Goal: Task Accomplishment & Management: Manage account settings

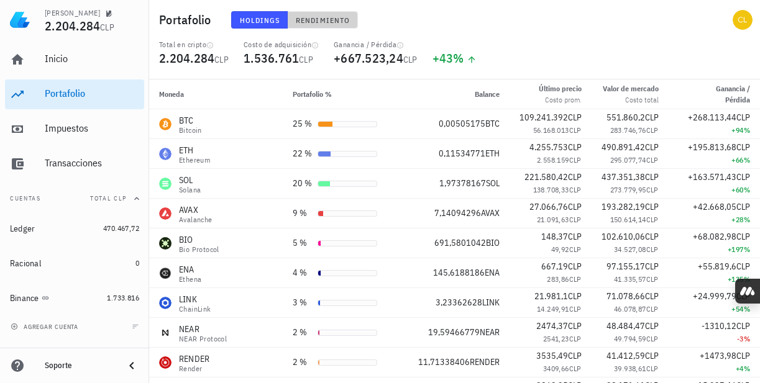
click at [330, 23] on span "Rendimiento" at bounding box center [322, 20] width 55 height 9
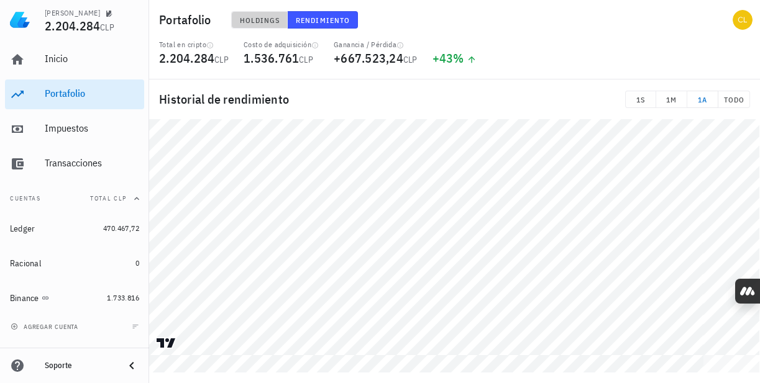
click at [266, 17] on span "Holdings" at bounding box center [259, 20] width 41 height 9
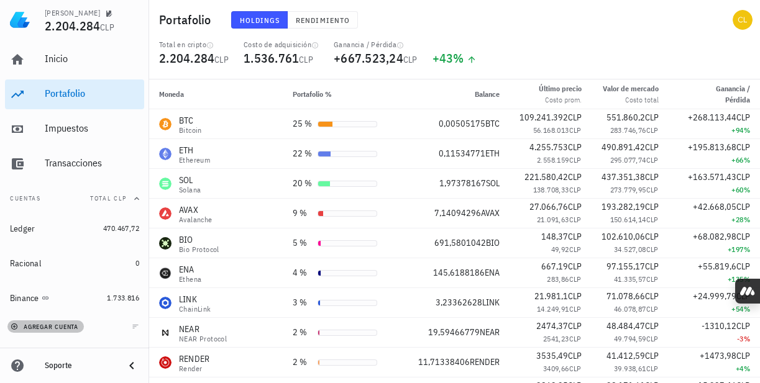
click at [13, 329] on icon "button" at bounding box center [14, 326] width 7 height 7
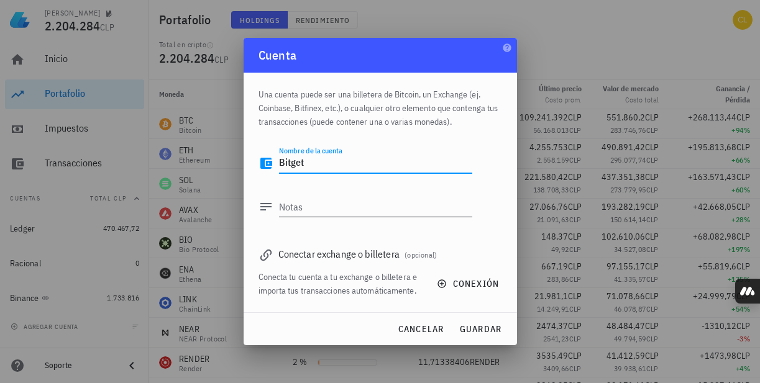
type textarea "Bitget"
click at [334, 212] on textarea "Notas" at bounding box center [375, 207] width 193 height 20
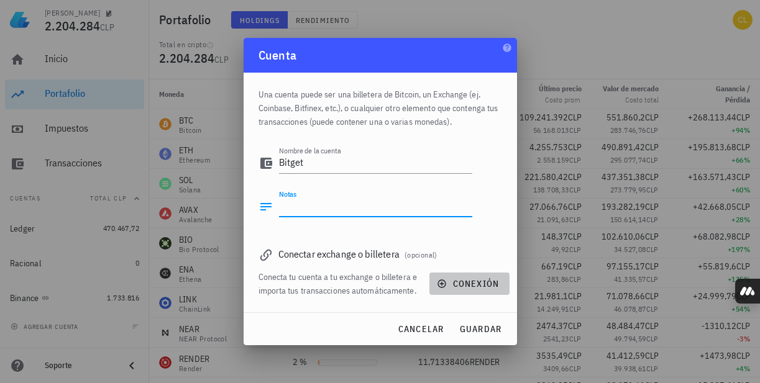
click at [463, 278] on button "conexión" at bounding box center [469, 284] width 80 height 22
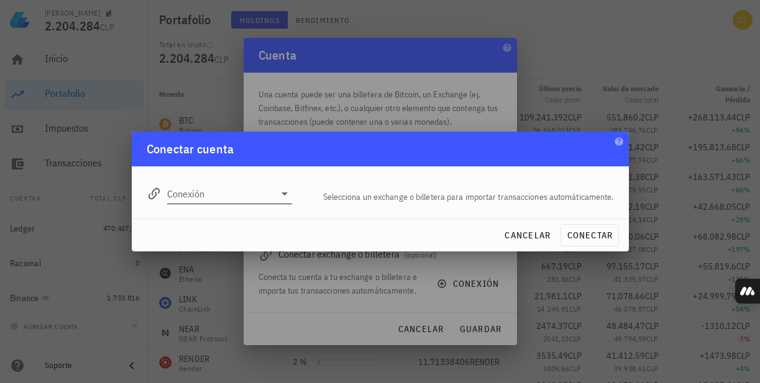
click at [283, 194] on icon at bounding box center [284, 194] width 6 height 3
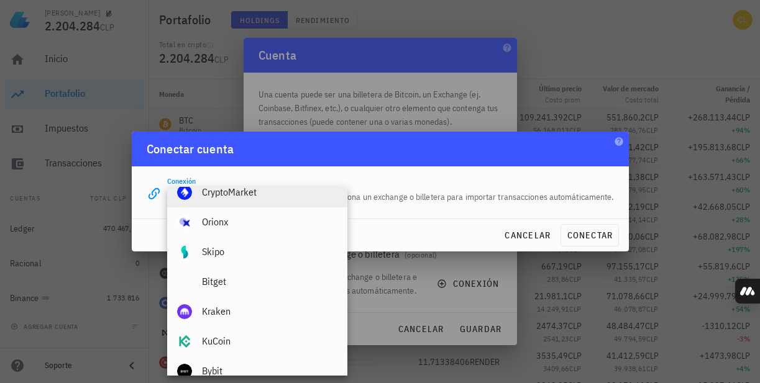
scroll to position [124, 0]
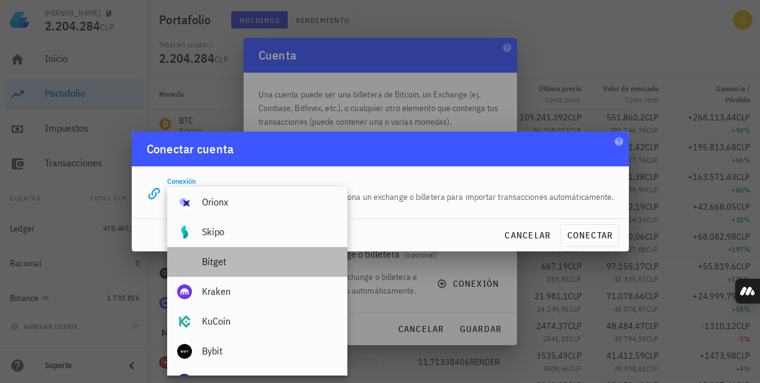
click at [253, 271] on div "Bitget" at bounding box center [269, 261] width 135 height 27
type input "Bitget"
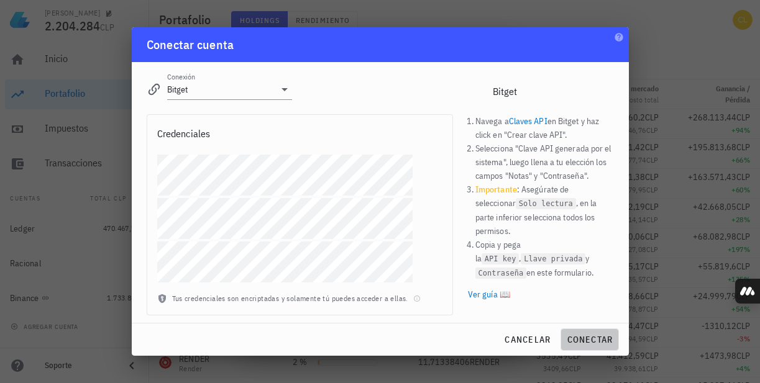
click at [582, 342] on span "conectar" at bounding box center [589, 339] width 47 height 11
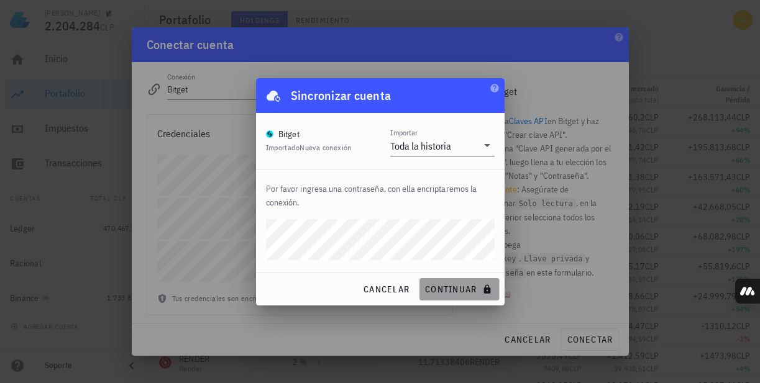
click at [457, 289] on span "continuar" at bounding box center [459, 289] width 70 height 11
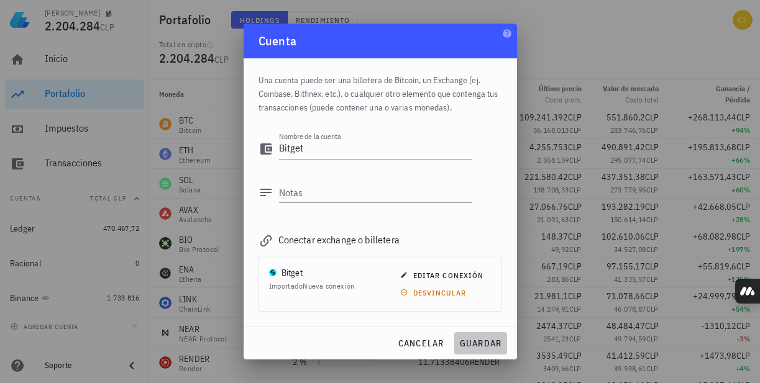
click at [485, 342] on span "guardar" at bounding box center [480, 343] width 43 height 11
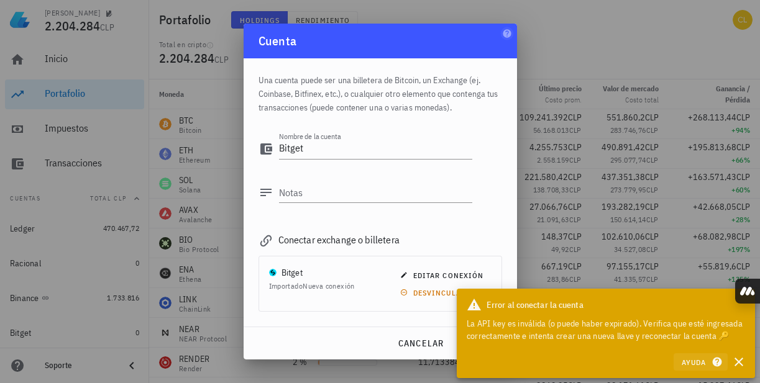
click at [715, 368] on icon "button" at bounding box center [716, 362] width 11 height 15
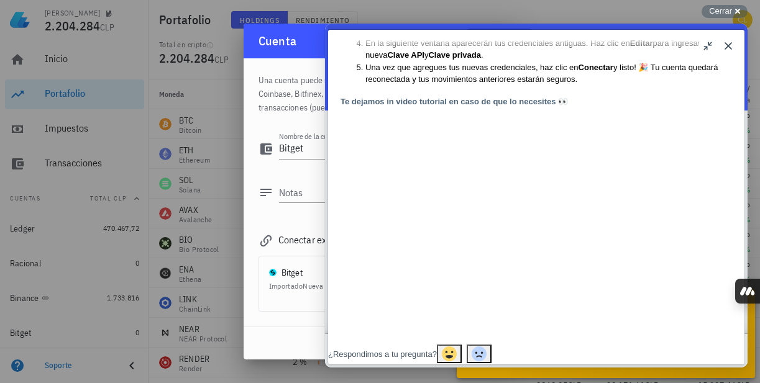
scroll to position [277, 0]
click at [727, 43] on button "Close" at bounding box center [728, 46] width 20 height 20
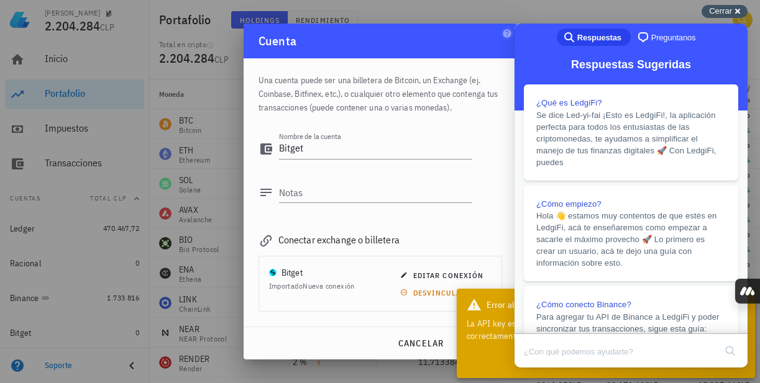
click at [717, 7] on span "Cerrar" at bounding box center [720, 10] width 23 height 9
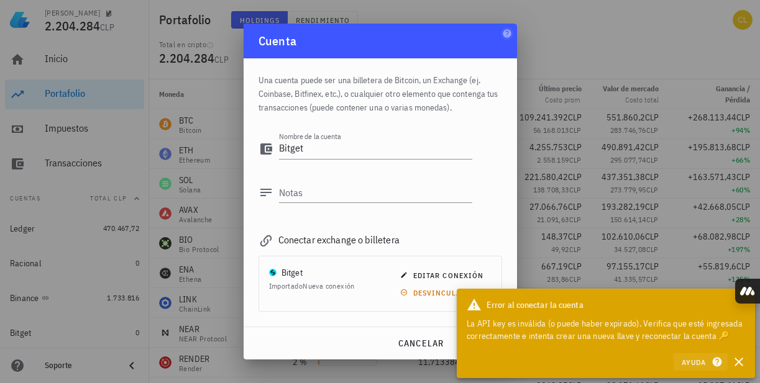
click at [699, 363] on span "Ayuda" at bounding box center [700, 362] width 39 height 11
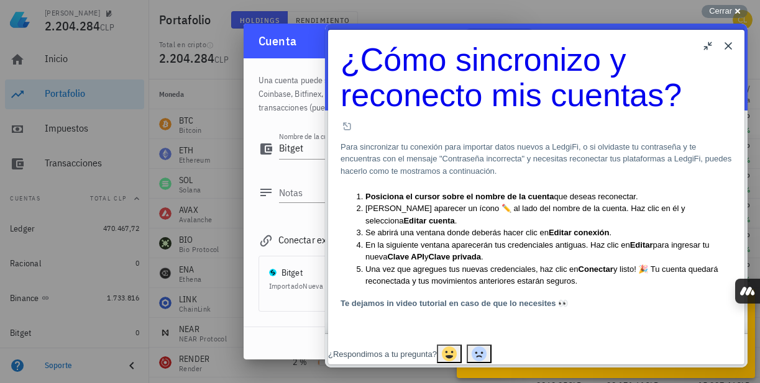
click at [316, 43] on div "Cuenta" at bounding box center [379, 41] width 273 height 35
click at [717, 7] on span "Cerrar" at bounding box center [720, 10] width 23 height 9
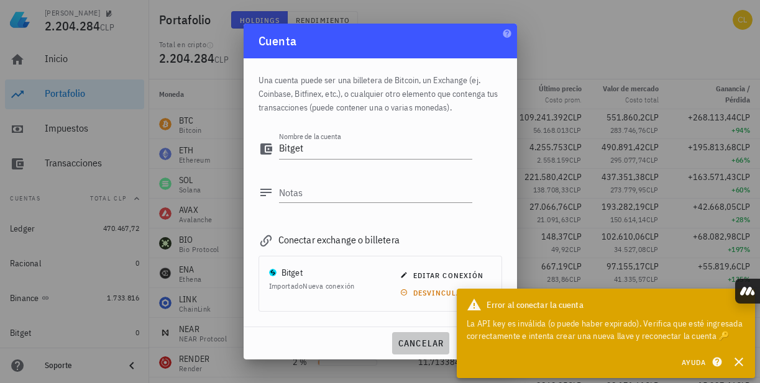
click at [412, 343] on span "cancelar" at bounding box center [420, 343] width 47 height 11
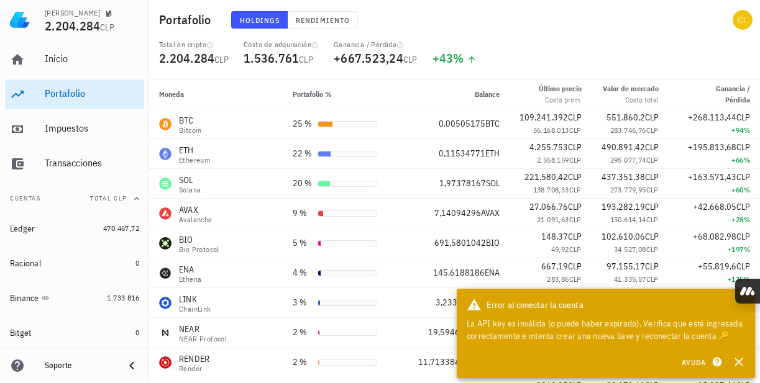
scroll to position [27, 0]
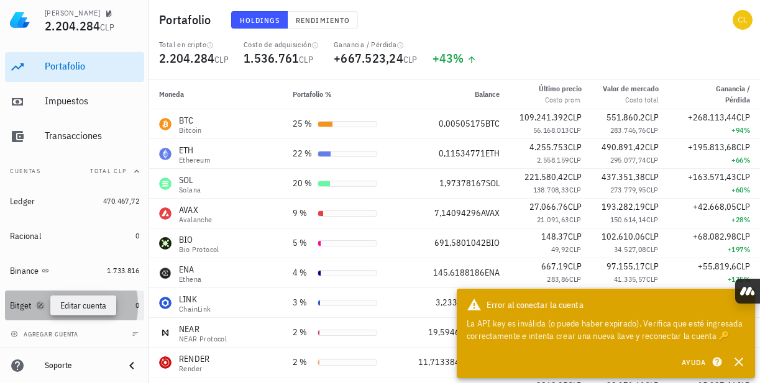
click at [40, 306] on icon "button" at bounding box center [40, 305] width 6 height 6
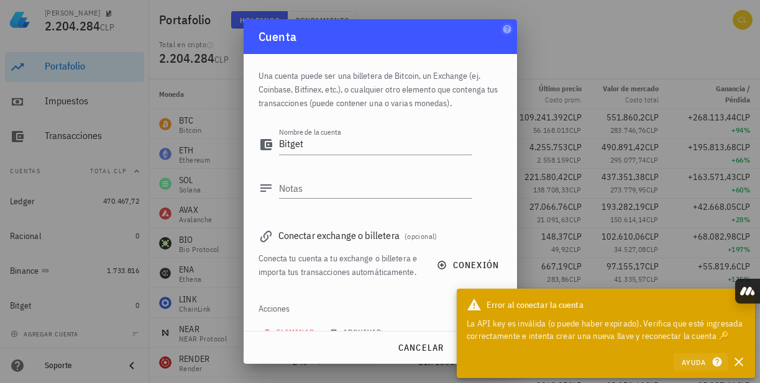
click at [717, 365] on icon "button" at bounding box center [716, 362] width 9 height 9
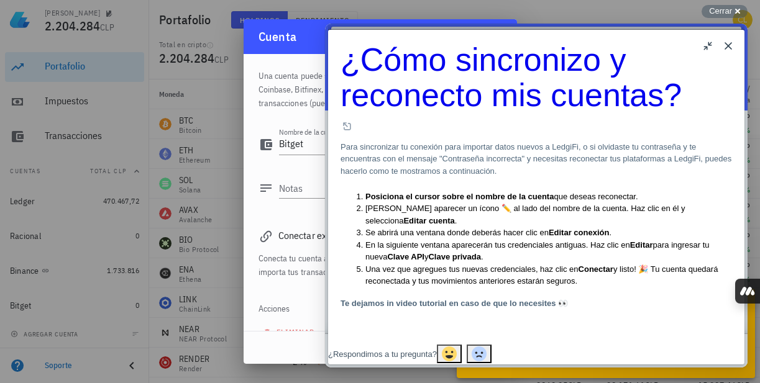
scroll to position [30, 0]
click at [316, 262] on div "Conecta tu cuenta a tu exchange o billetera e importa tus transacciones automát…" at bounding box center [340, 265] width 164 height 27
click at [721, 14] on span "Cerrar" at bounding box center [720, 10] width 23 height 9
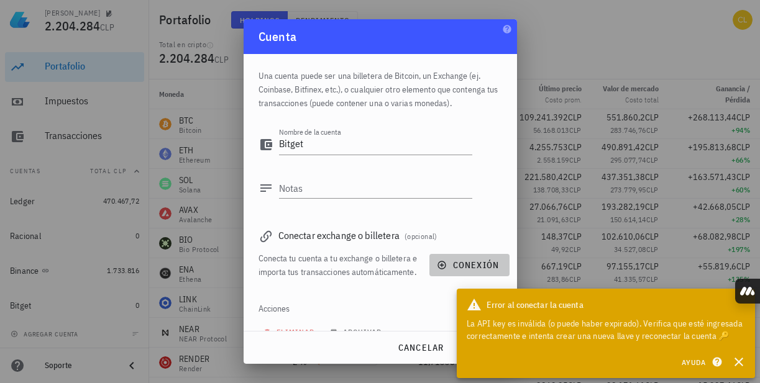
click at [435, 264] on button "conexión" at bounding box center [469, 265] width 80 height 22
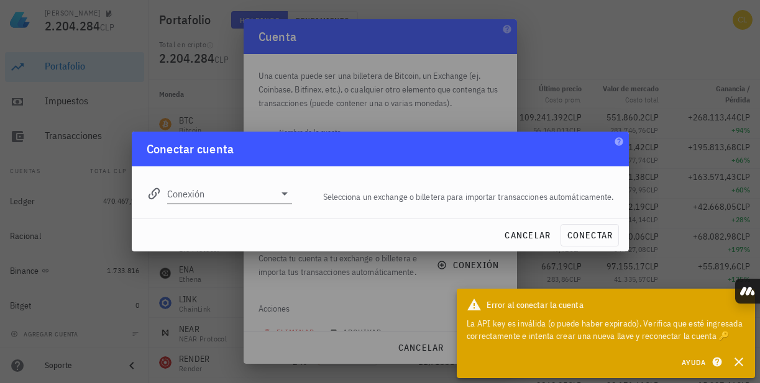
click at [286, 193] on icon at bounding box center [284, 194] width 6 height 3
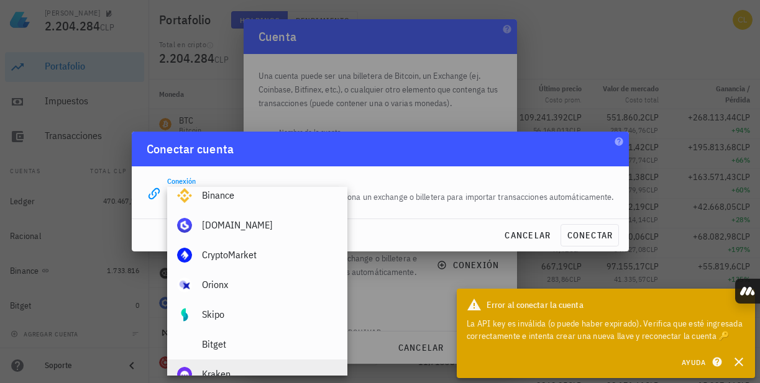
scroll to position [39, 0]
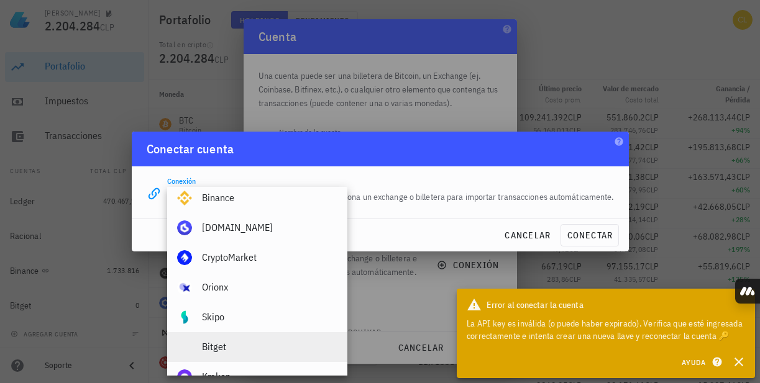
click at [252, 350] on div "Bitget" at bounding box center [269, 347] width 135 height 12
type input "Bitget"
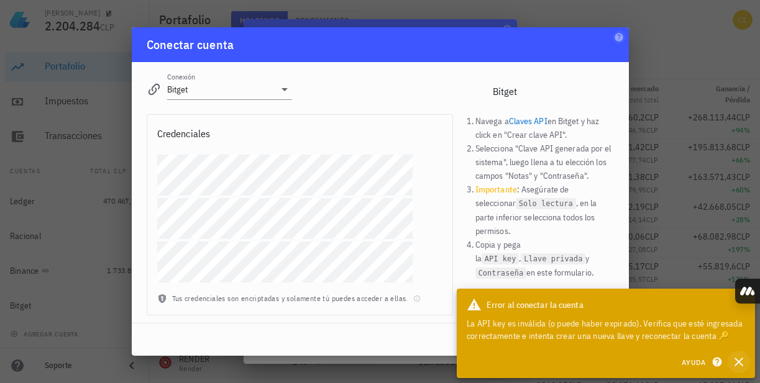
click at [745, 364] on icon "button" at bounding box center [738, 362] width 15 height 15
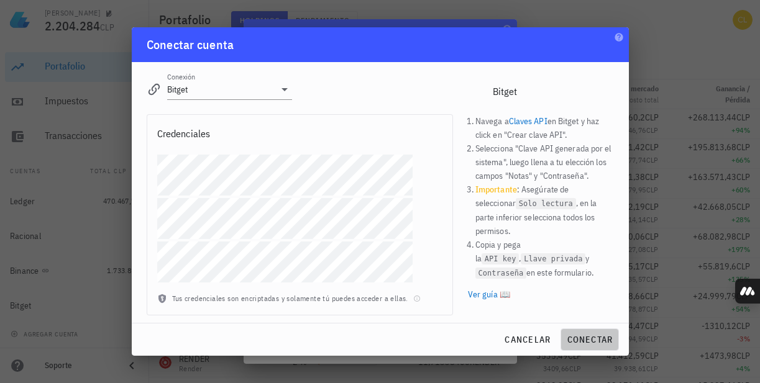
click at [601, 338] on span "conectar" at bounding box center [589, 339] width 47 height 11
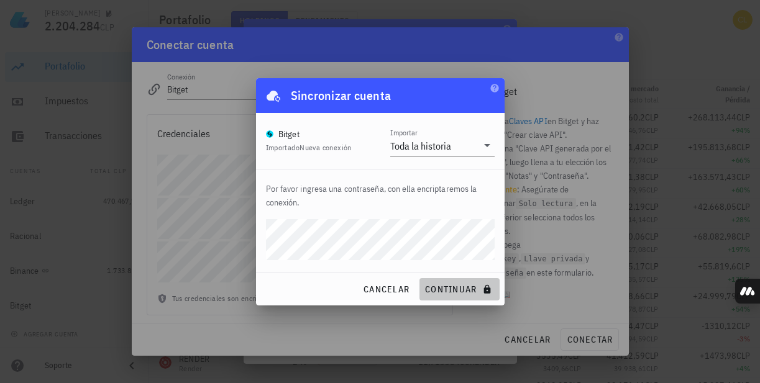
click at [450, 287] on span "continuar" at bounding box center [459, 289] width 70 height 11
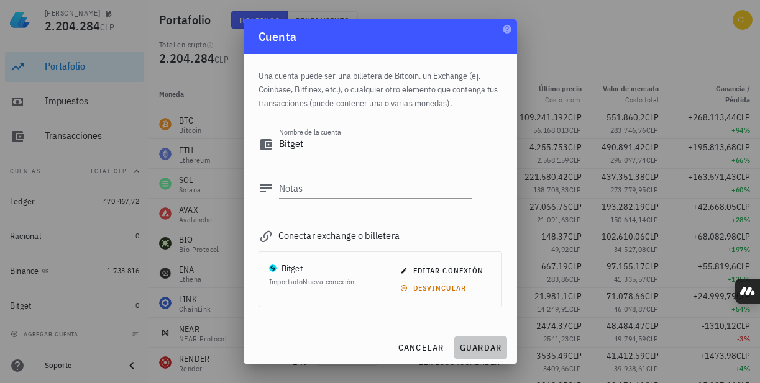
click at [478, 345] on span "guardar" at bounding box center [480, 347] width 43 height 11
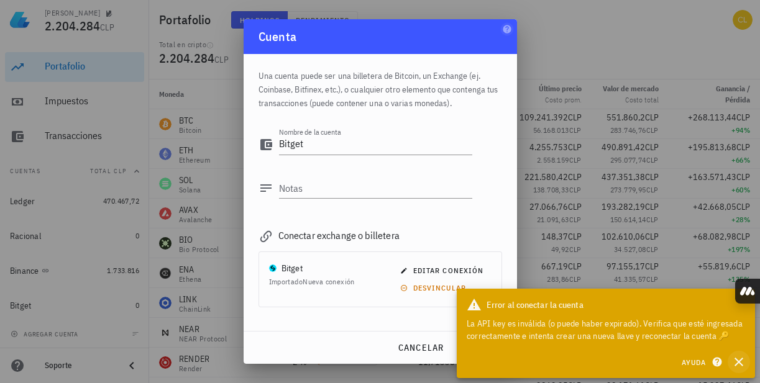
click at [734, 363] on icon "button" at bounding box center [738, 362] width 15 height 15
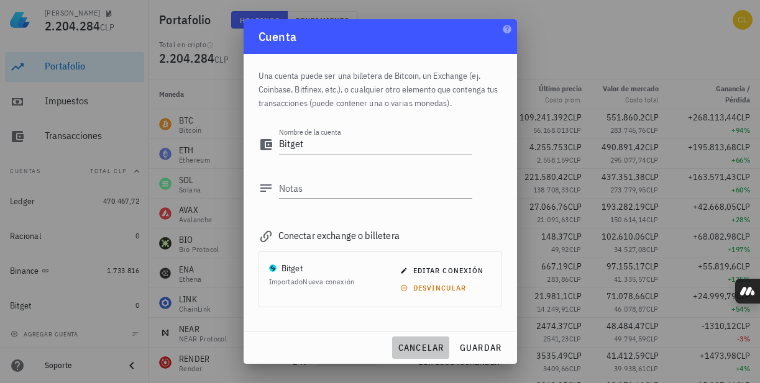
click at [419, 348] on span "cancelar" at bounding box center [420, 347] width 47 height 11
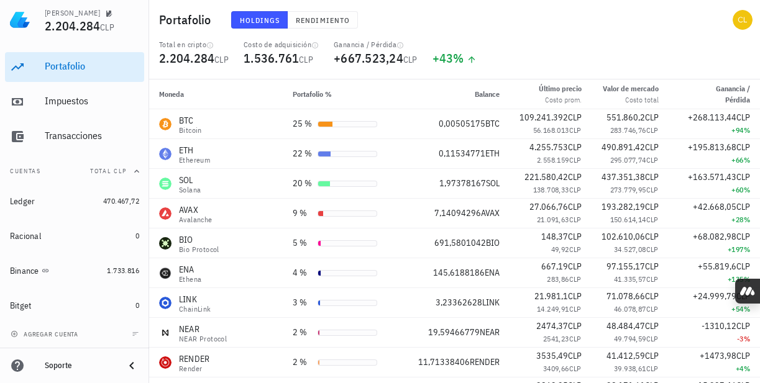
click at [58, 363] on div "Soporte" at bounding box center [80, 366] width 70 height 10
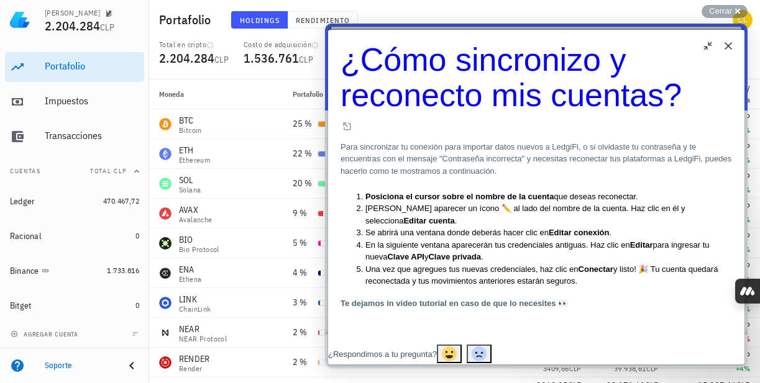
scroll to position [211, 0]
click at [707, 11] on div "Cerrar cross-small" at bounding box center [724, 11] width 46 height 13
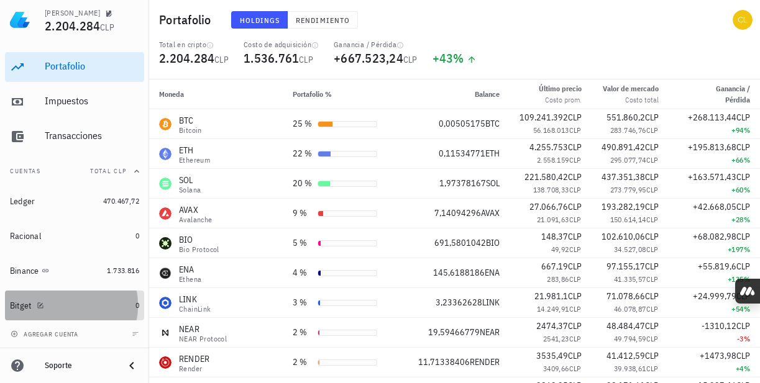
click at [78, 304] on div "Bitget" at bounding box center [70, 306] width 121 height 12
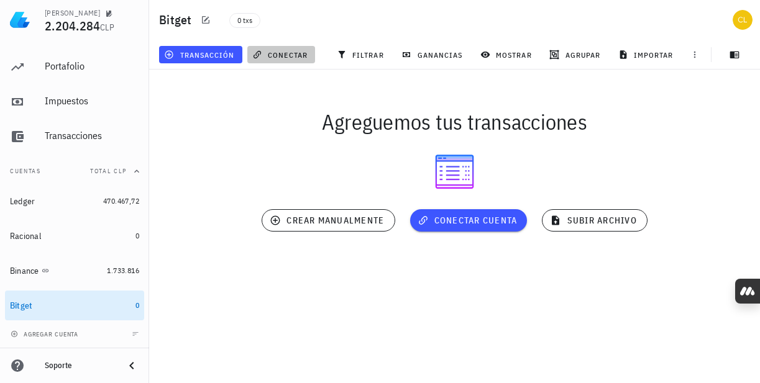
click at [276, 55] on span "conectar" at bounding box center [281, 55] width 53 height 10
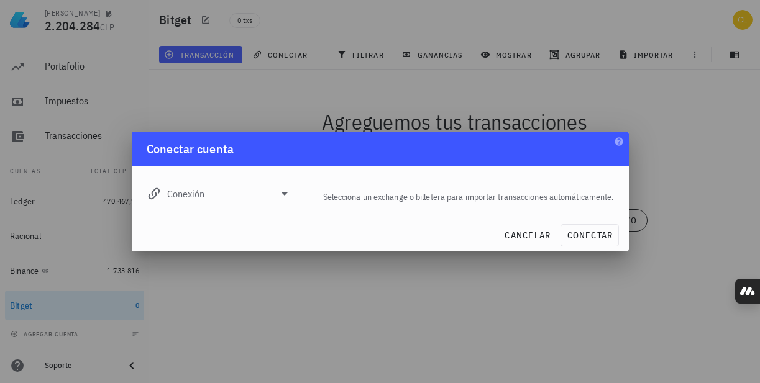
click at [283, 196] on icon at bounding box center [284, 193] width 15 height 15
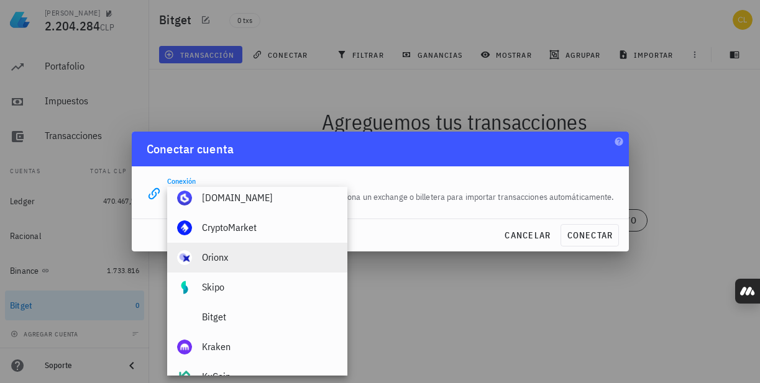
scroll to position [79, 0]
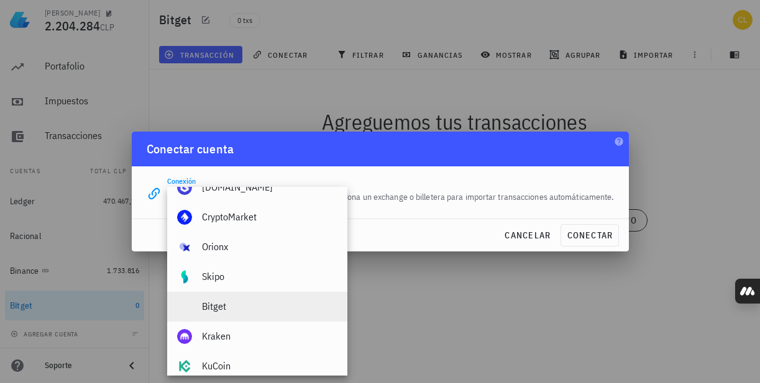
click at [243, 314] on div "Bitget" at bounding box center [269, 306] width 135 height 27
type input "Bitget"
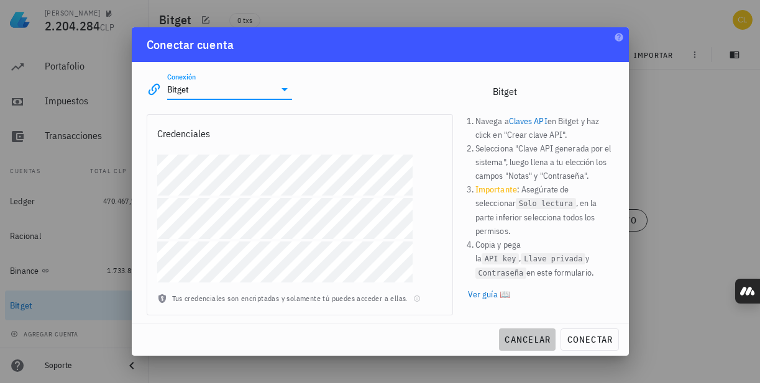
click at [515, 345] on span "cancelar" at bounding box center [527, 339] width 47 height 11
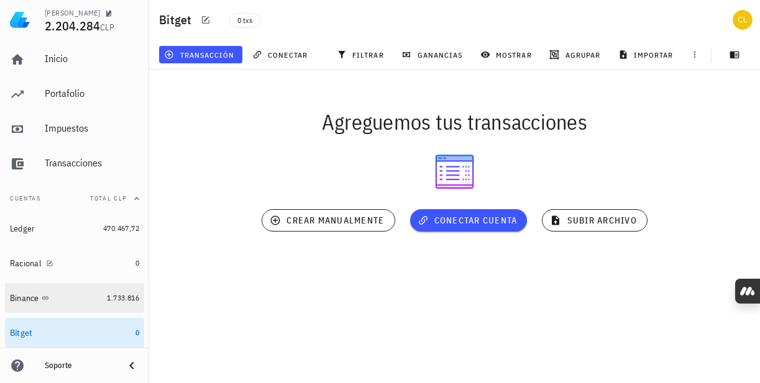
scroll to position [27, 0]
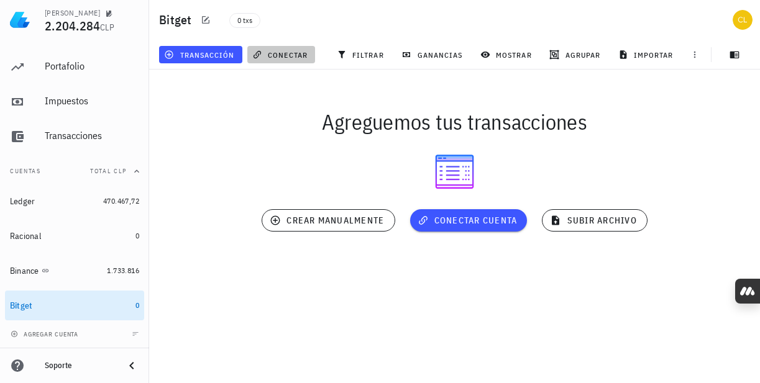
click at [276, 58] on span "conectar" at bounding box center [281, 55] width 53 height 10
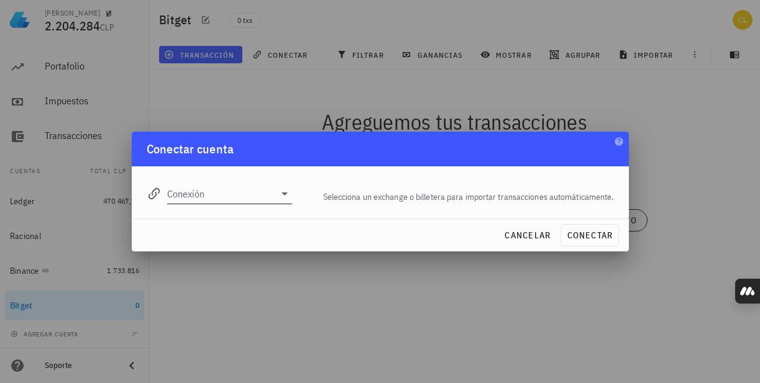
click at [280, 193] on icon at bounding box center [284, 193] width 15 height 15
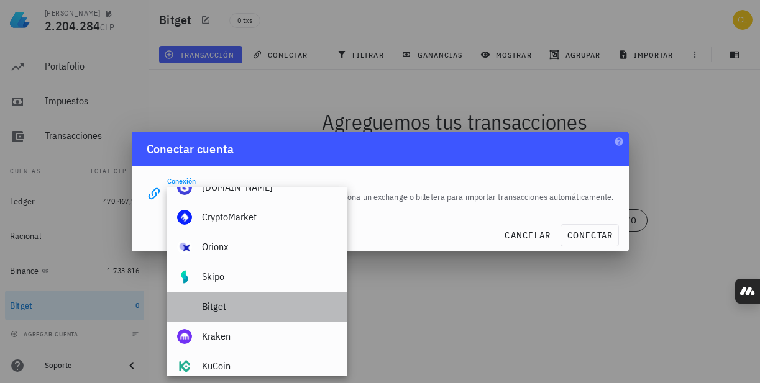
click at [240, 296] on div "Bitget" at bounding box center [269, 306] width 135 height 27
type input "Bitget"
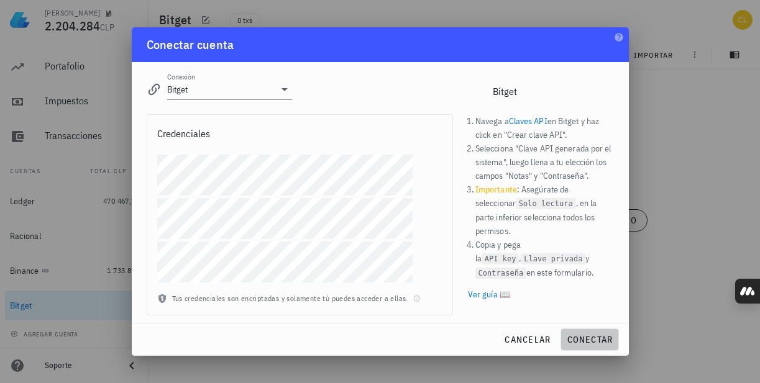
click at [593, 334] on span "conectar" at bounding box center [589, 339] width 47 height 11
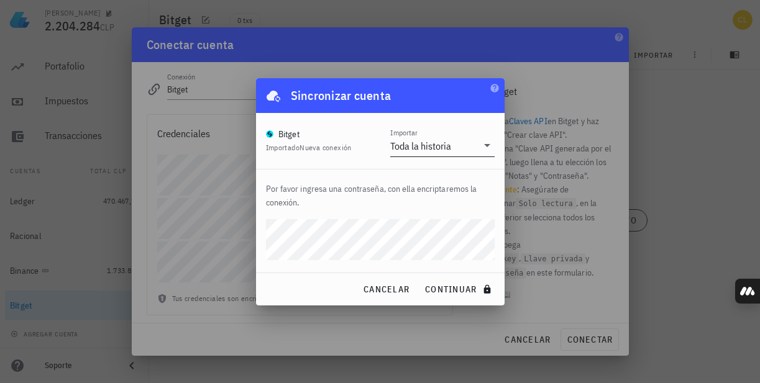
click at [470, 150] on input "Importar" at bounding box center [465, 146] width 24 height 20
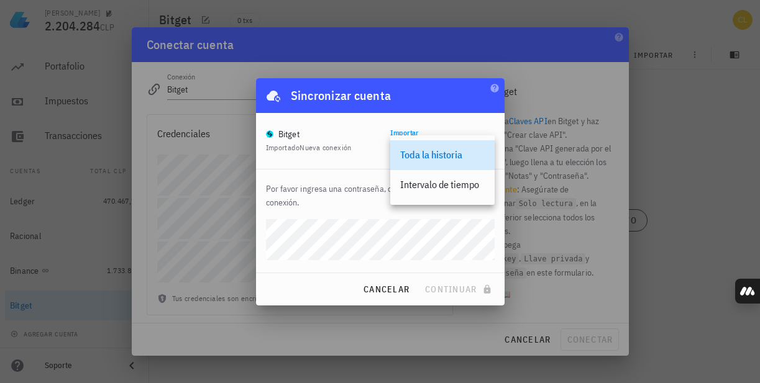
click at [456, 150] on div "Toda la historia" at bounding box center [442, 155] width 84 height 12
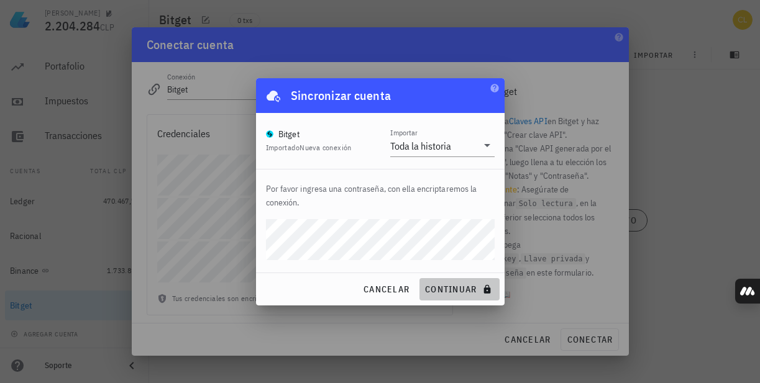
click at [465, 289] on span "continuar" at bounding box center [459, 289] width 70 height 11
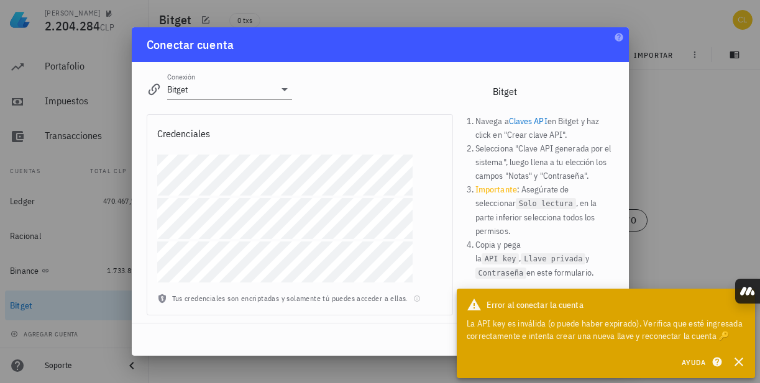
click at [722, 331] on div "La API key es inválida (o puede haber expirado). Verifica que esté ingresada co…" at bounding box center [605, 329] width 278 height 25
click at [640, 331] on div "La API key es inválida (o puede haber expirado). Verifica que esté ingresada co…" at bounding box center [605, 329] width 278 height 25
click at [742, 360] on icon "button" at bounding box center [738, 362] width 15 height 15
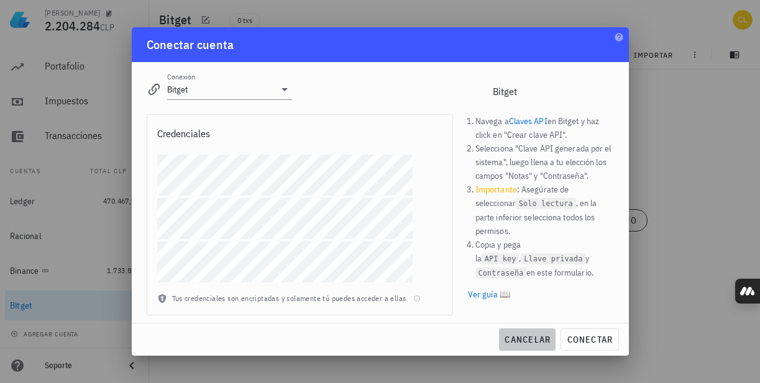
click at [540, 337] on span "cancelar" at bounding box center [527, 339] width 47 height 11
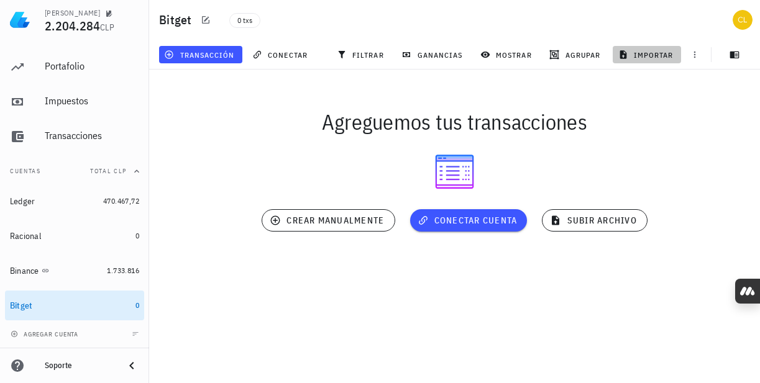
click at [650, 53] on span "importar" at bounding box center [647, 55] width 53 height 10
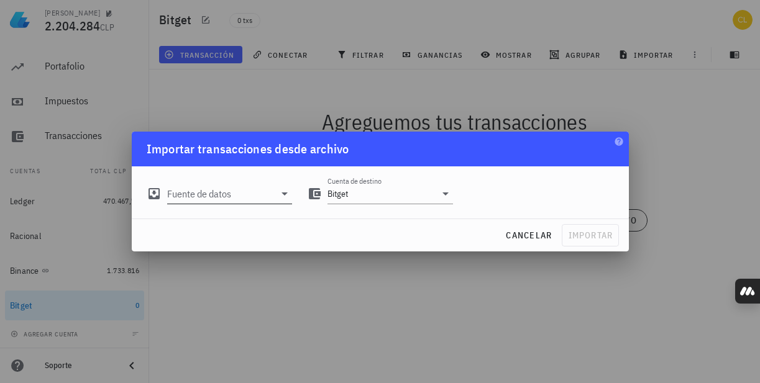
click at [287, 197] on icon at bounding box center [284, 193] width 15 height 15
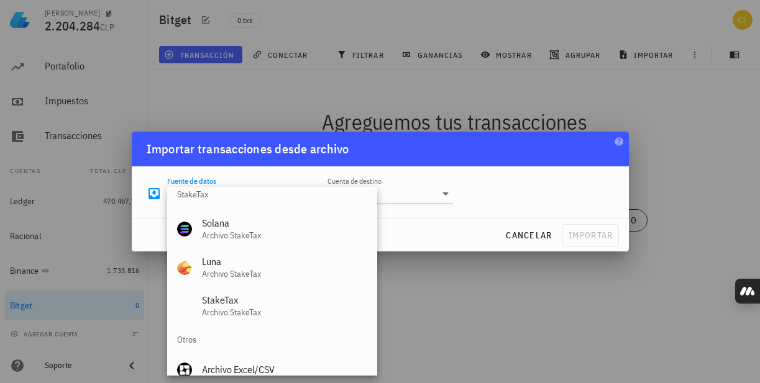
scroll to position [518, 0]
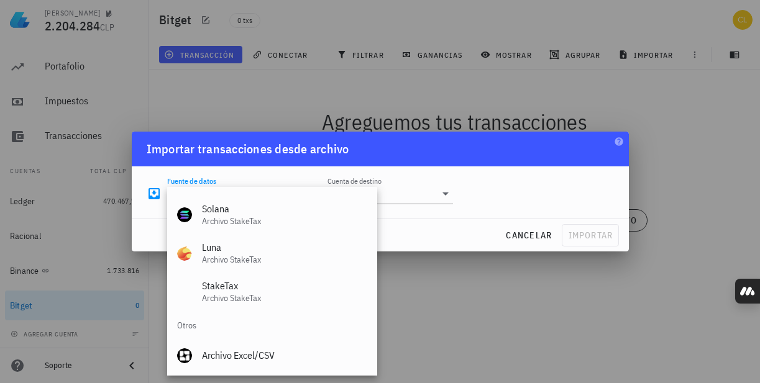
click at [474, 217] on div "Fuente de datos Cuenta de destino Bitget" at bounding box center [380, 192] width 497 height 52
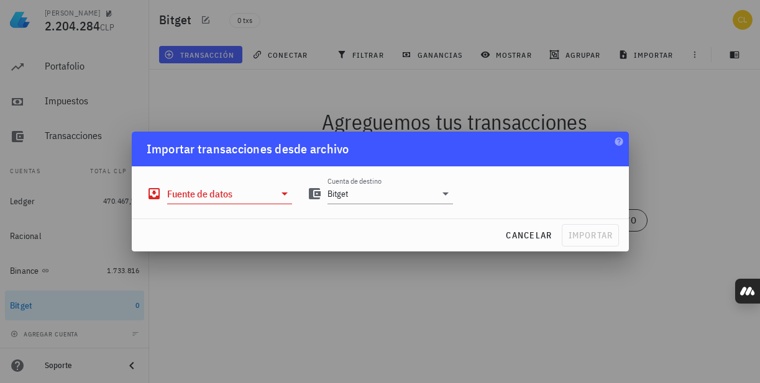
click at [288, 193] on icon at bounding box center [284, 193] width 15 height 15
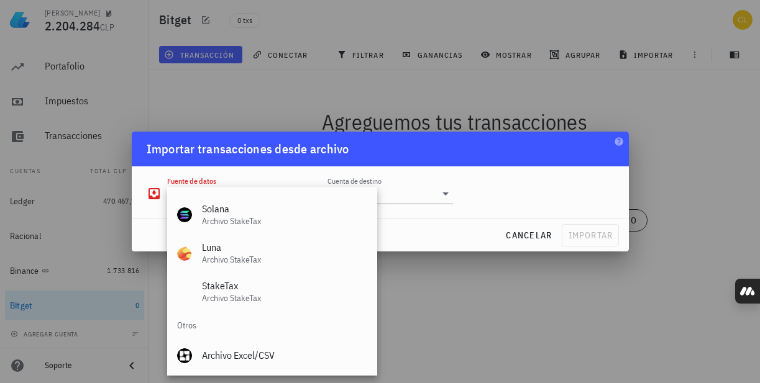
click at [435, 227] on div "cancelar importar" at bounding box center [380, 235] width 497 height 32
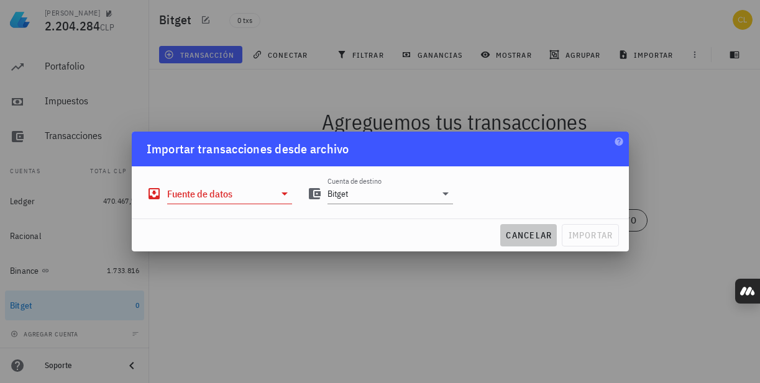
click at [519, 239] on span "cancelar" at bounding box center [528, 235] width 47 height 11
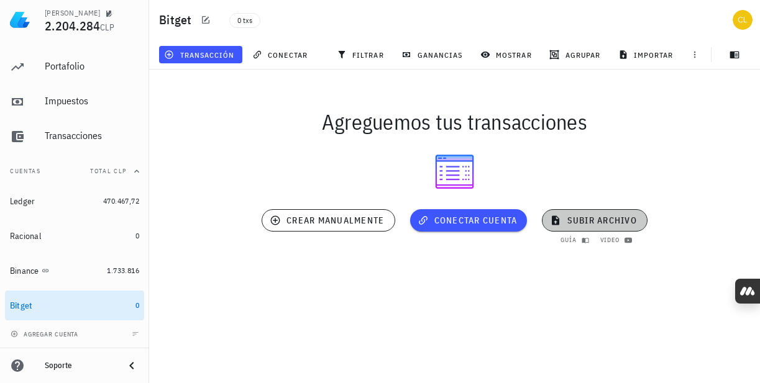
click at [571, 222] on span "subir archivo" at bounding box center [594, 220] width 84 height 11
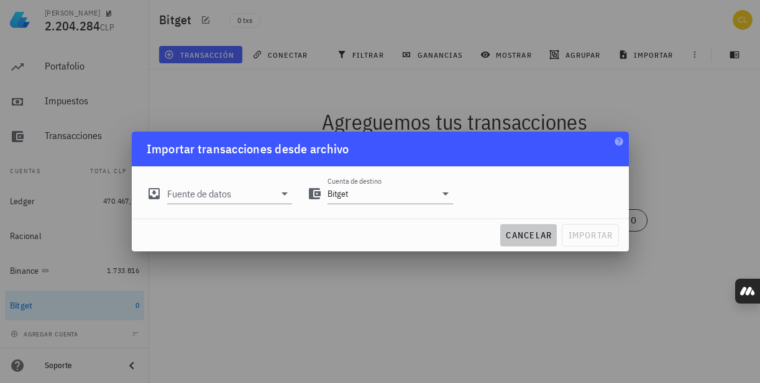
click at [536, 236] on span "cancelar" at bounding box center [528, 235] width 47 height 11
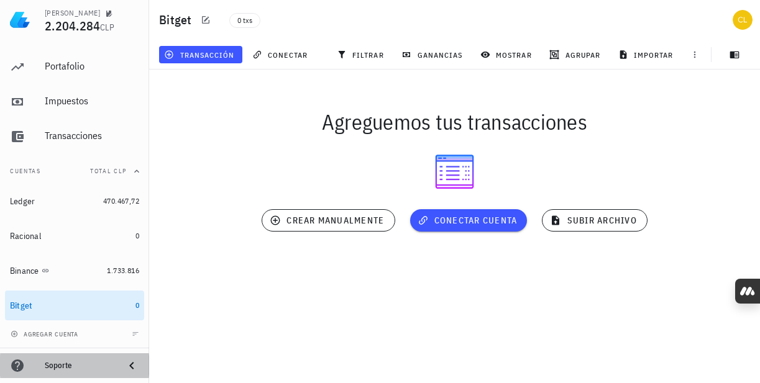
click at [130, 363] on icon at bounding box center [131, 365] width 15 height 15
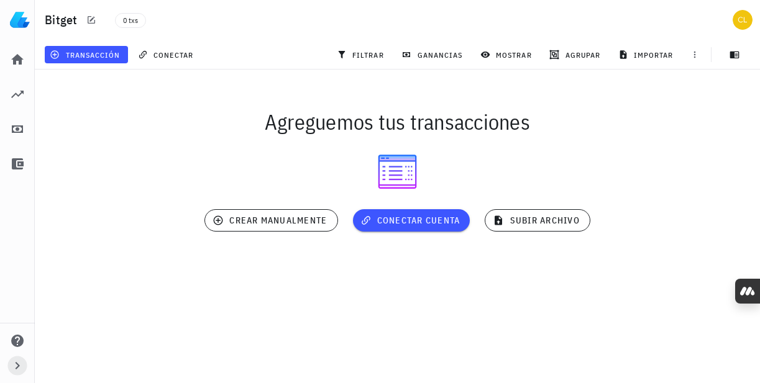
click at [13, 362] on icon "button" at bounding box center [17, 365] width 15 height 15
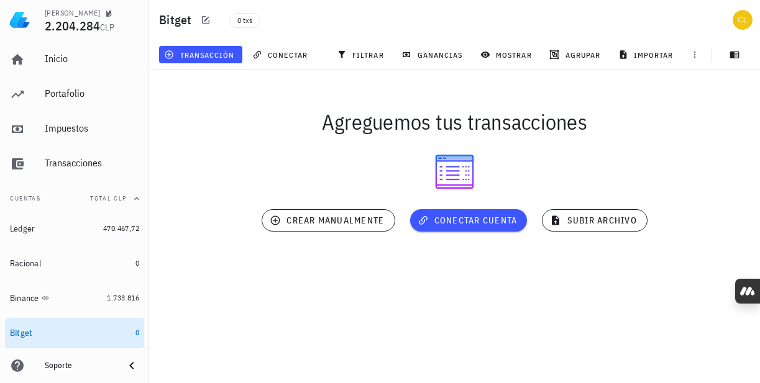
click at [15, 366] on icon at bounding box center [17, 366] width 12 height 12
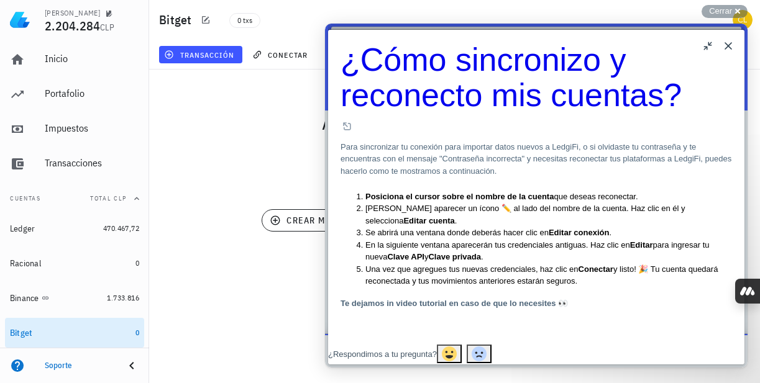
scroll to position [246, 0]
click at [722, 12] on span "Cerrar" at bounding box center [720, 10] width 23 height 9
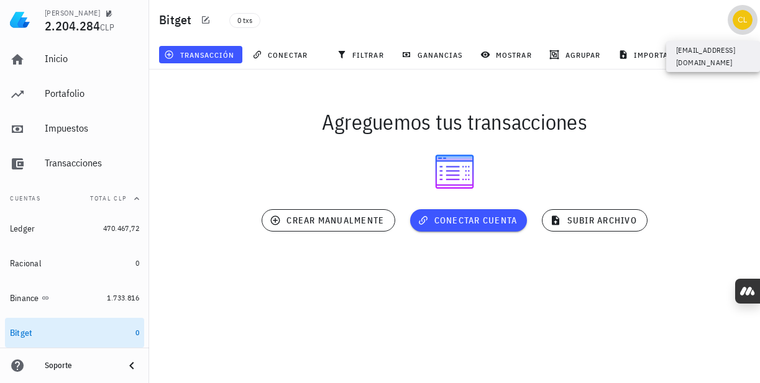
click at [740, 16] on div "avatar" at bounding box center [742, 20] width 20 height 20
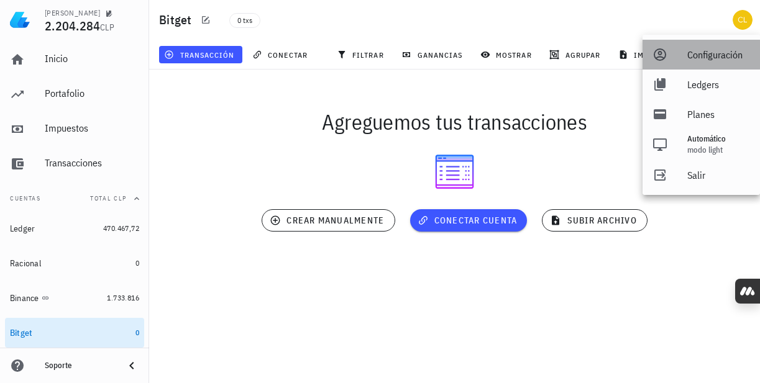
click at [709, 59] on div "Configuración" at bounding box center [718, 54] width 63 height 25
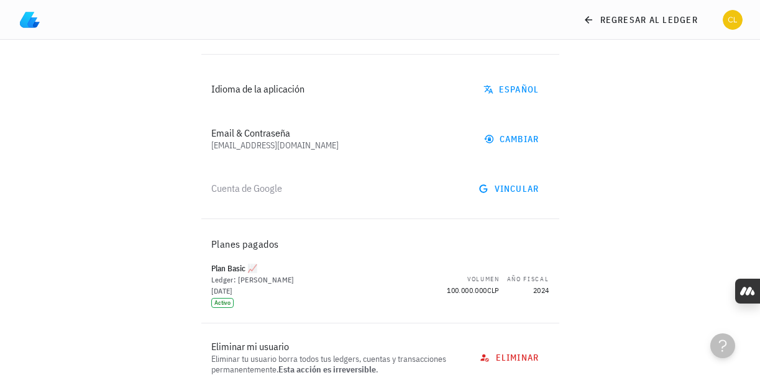
scroll to position [75, 0]
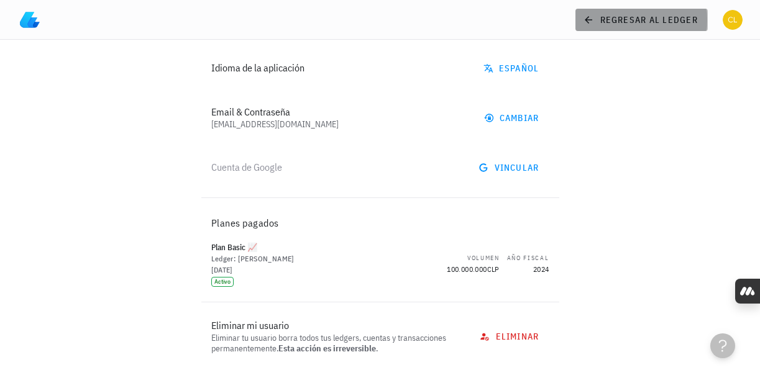
click at [591, 22] on icon at bounding box center [588, 19] width 11 height 15
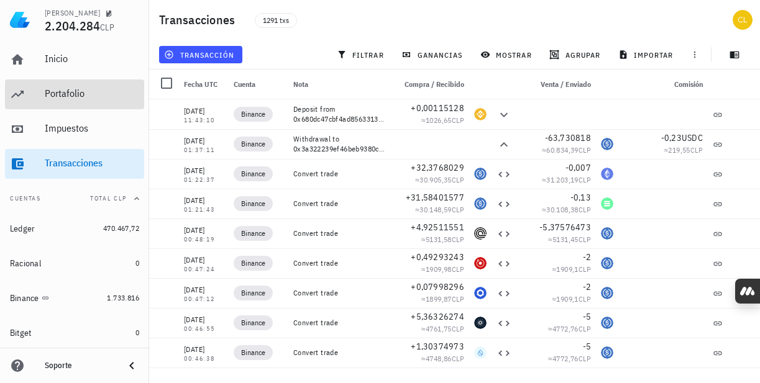
click at [76, 90] on div "Portafolio" at bounding box center [92, 94] width 94 height 12
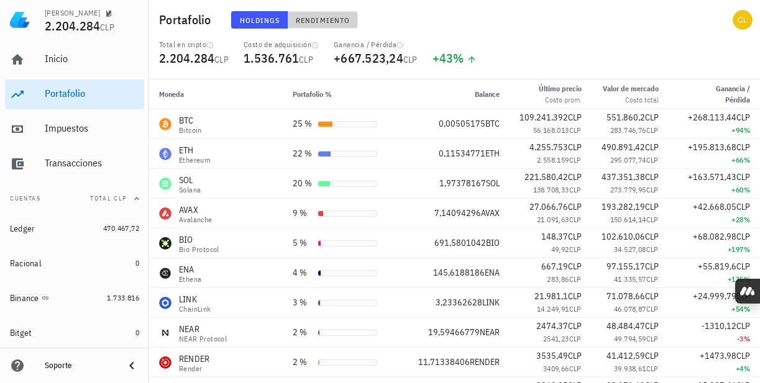
click at [314, 23] on span "Rendimiento" at bounding box center [322, 20] width 55 height 9
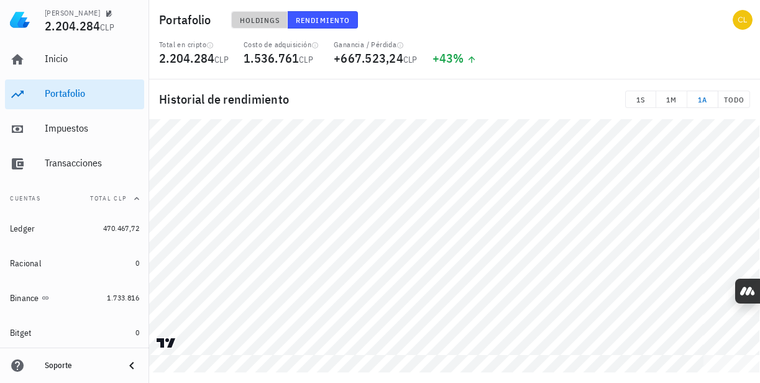
click at [263, 21] on span "Holdings" at bounding box center [259, 20] width 41 height 9
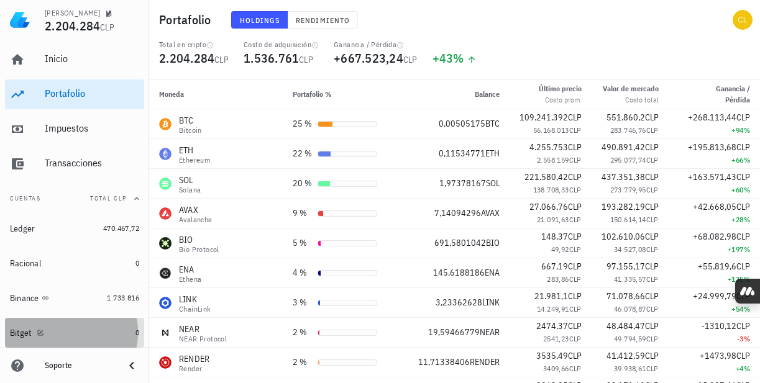
click at [58, 325] on div "Bitget" at bounding box center [70, 333] width 121 height 27
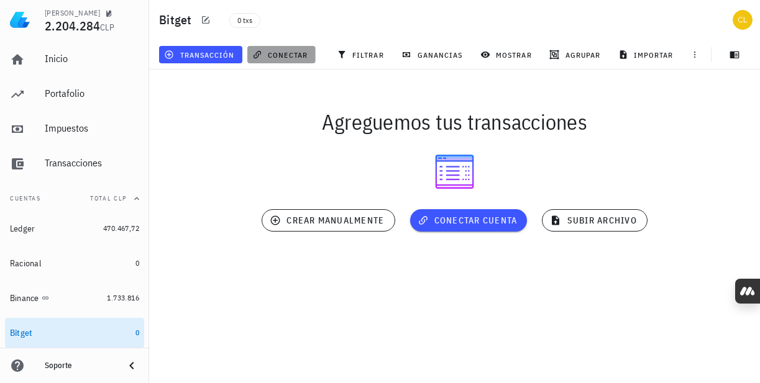
click at [289, 58] on span "conectar" at bounding box center [281, 55] width 53 height 10
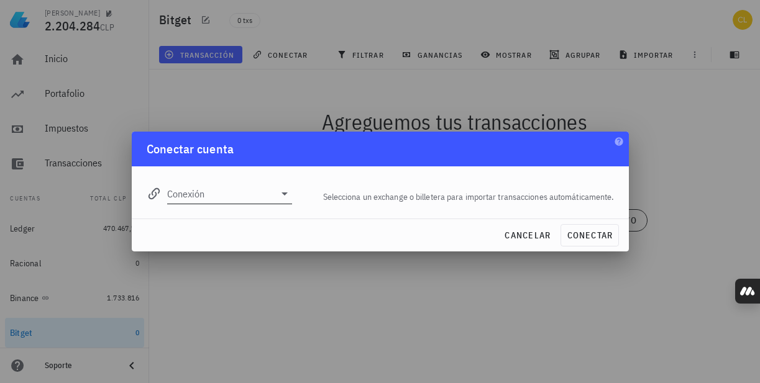
click at [286, 201] on div "Conexión" at bounding box center [229, 194] width 125 height 20
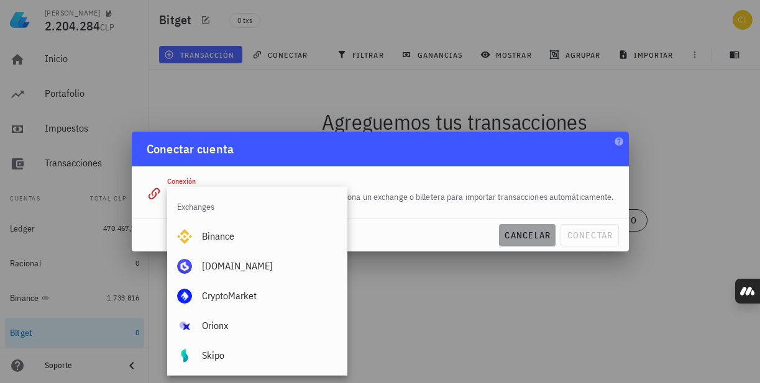
click at [516, 234] on span "cancelar" at bounding box center [527, 235] width 47 height 11
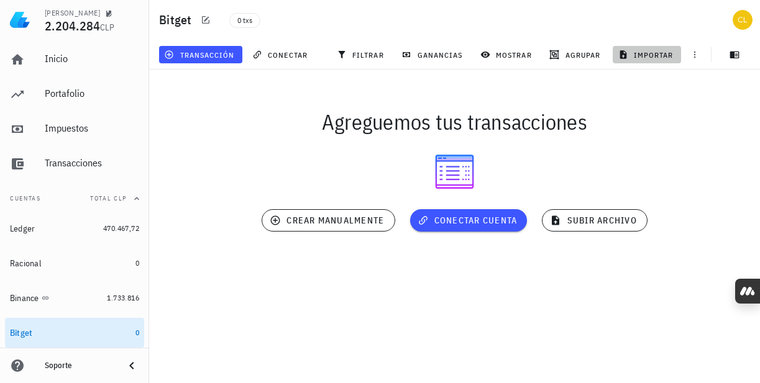
click at [657, 60] on button "importar" at bounding box center [646, 54] width 68 height 17
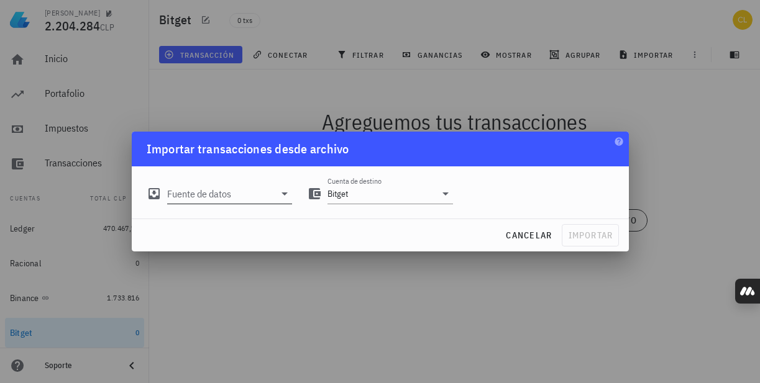
click at [281, 194] on icon at bounding box center [284, 193] width 15 height 15
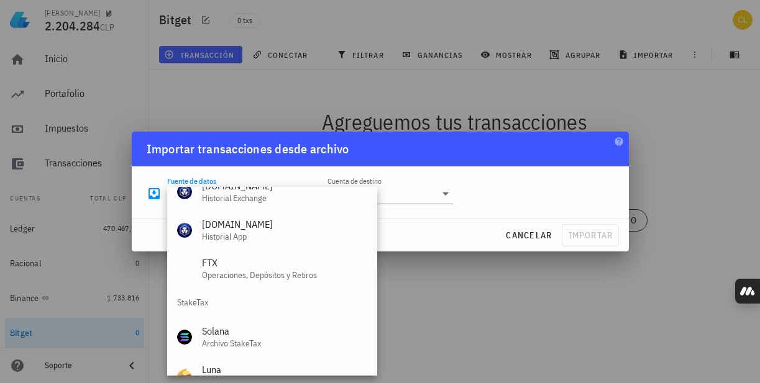
scroll to position [518, 0]
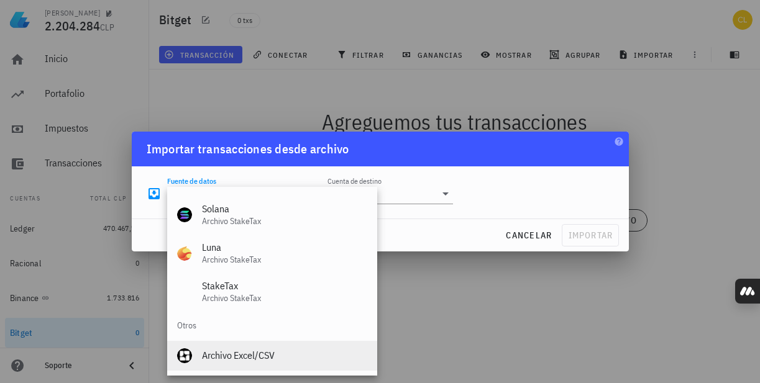
click at [252, 358] on div "Archivo Excel/CSV" at bounding box center [284, 356] width 165 height 12
type input "Archivo Excel/CSV"
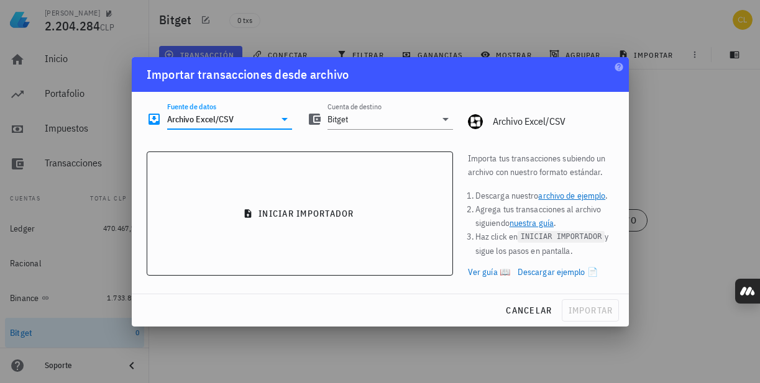
click at [573, 195] on link "archivo de ejemplo" at bounding box center [571, 195] width 67 height 11
click at [534, 224] on link "nuestra guía" at bounding box center [531, 222] width 44 height 11
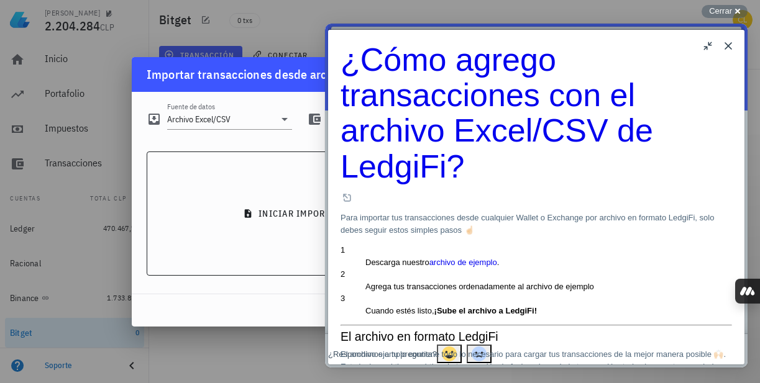
scroll to position [363, 0]
click at [727, 46] on button "Close" at bounding box center [728, 46] width 20 height 20
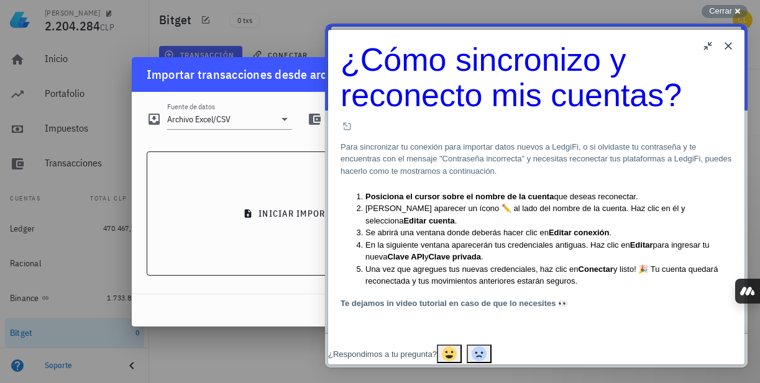
click at [729, 47] on button "Close" at bounding box center [728, 46] width 20 height 20
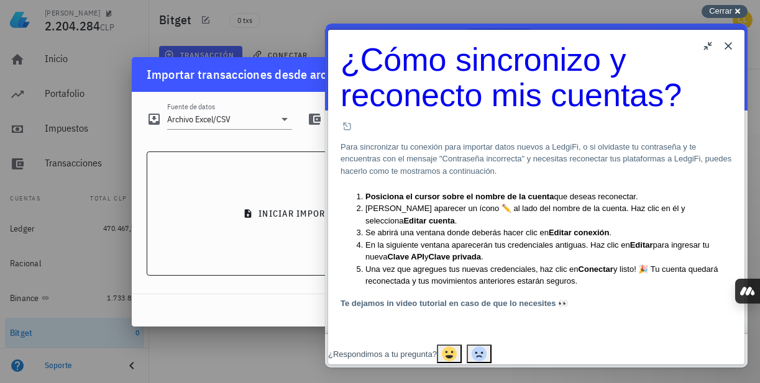
click at [724, 12] on span "Cerrar" at bounding box center [720, 10] width 23 height 9
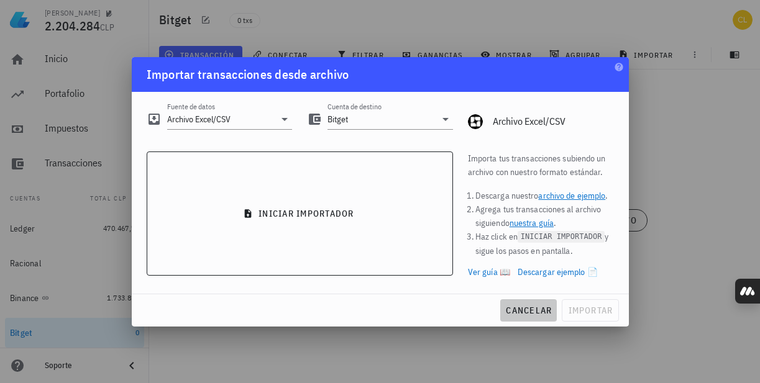
click at [529, 312] on span "cancelar" at bounding box center [528, 310] width 47 height 11
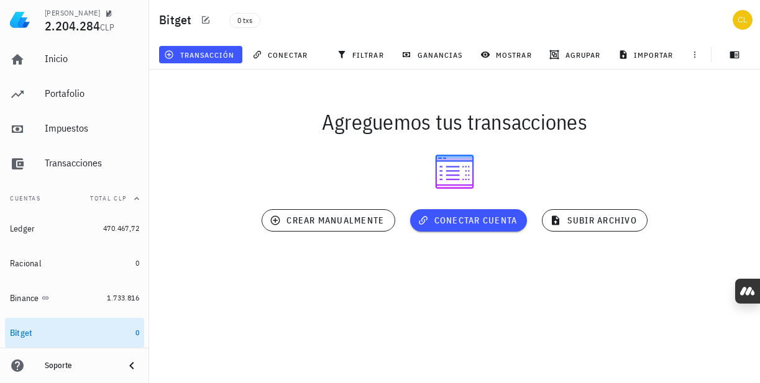
scroll to position [27, 0]
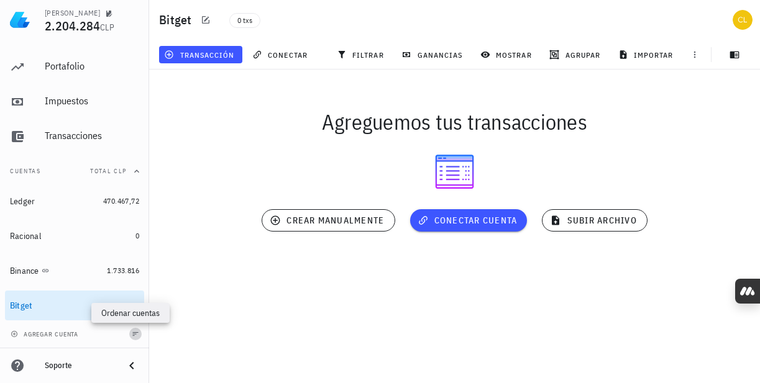
click at [133, 332] on icon "button" at bounding box center [136, 334] width 6 height 4
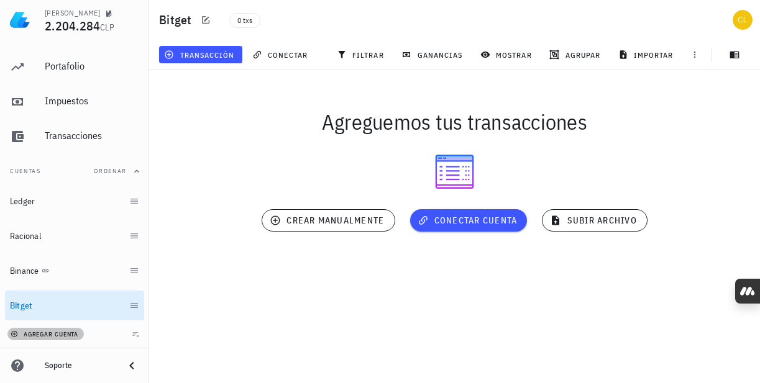
click at [40, 335] on span "agregar cuenta" at bounding box center [45, 334] width 65 height 8
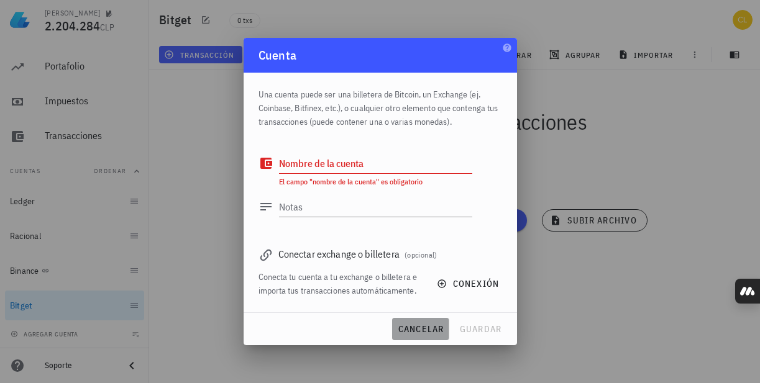
click at [426, 332] on span "cancelar" at bounding box center [420, 329] width 47 height 11
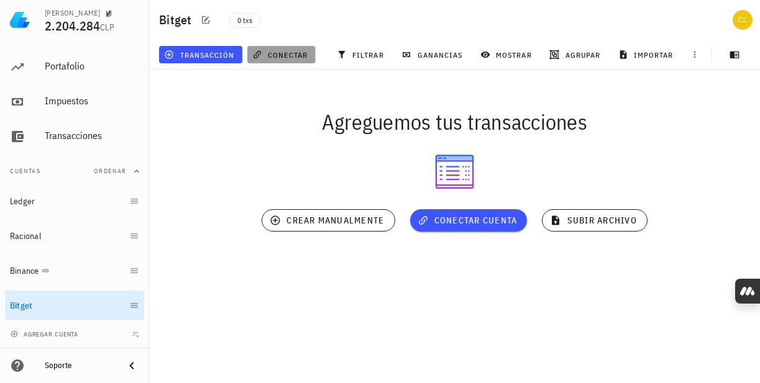
click at [289, 54] on span "conectar" at bounding box center [281, 55] width 53 height 10
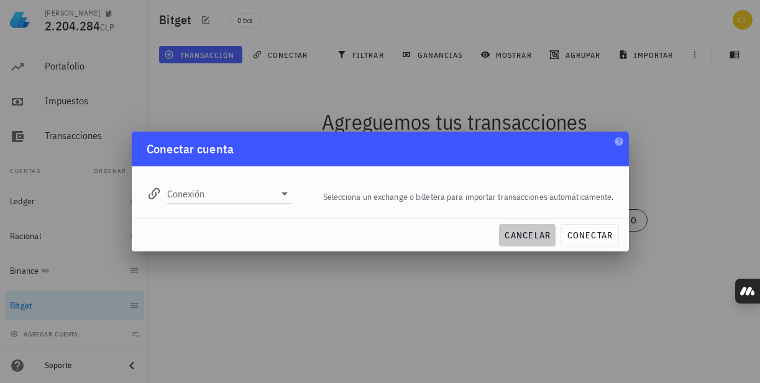
click at [529, 236] on span "cancelar" at bounding box center [527, 235] width 47 height 11
